Goal: Information Seeking & Learning: Learn about a topic

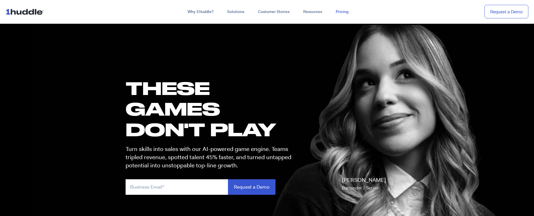
click at [347, 11] on link "Pricing" at bounding box center [342, 12] width 26 height 10
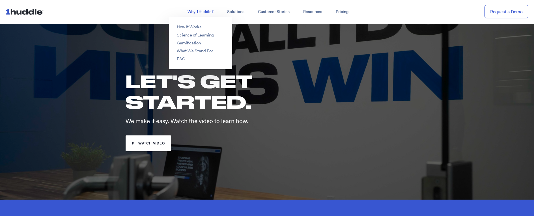
click at [201, 12] on link "Why 1Huddle?" at bounding box center [201, 12] width 40 height 10
click at [194, 28] on link "How It Works" at bounding box center [189, 27] width 25 height 6
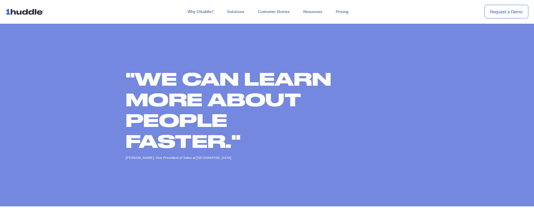
scroll to position [311, 0]
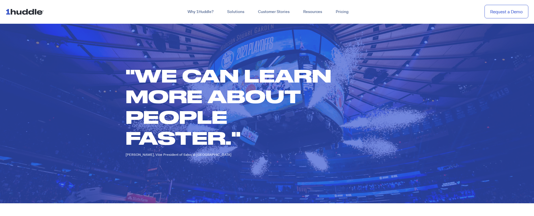
click at [192, 129] on h2 ""We can learn more about people faster."" at bounding box center [233, 106] width 215 height 83
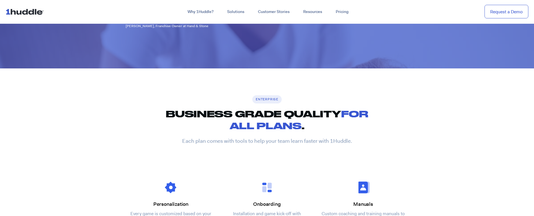
scroll to position [736, 0]
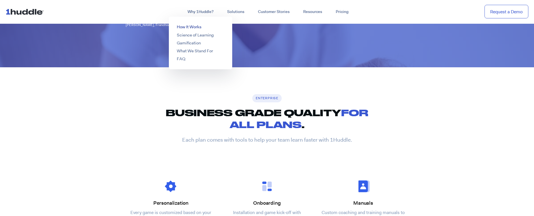
click at [195, 25] on link "How It Works" at bounding box center [189, 27] width 25 height 6
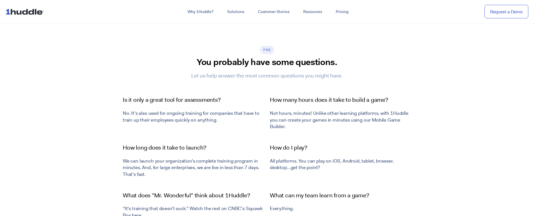
scroll to position [1839, 0]
